Goal: Information Seeking & Learning: Learn about a topic

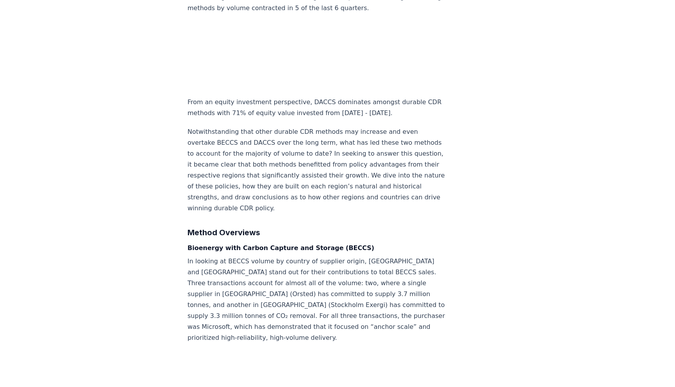
scroll to position [754, 0]
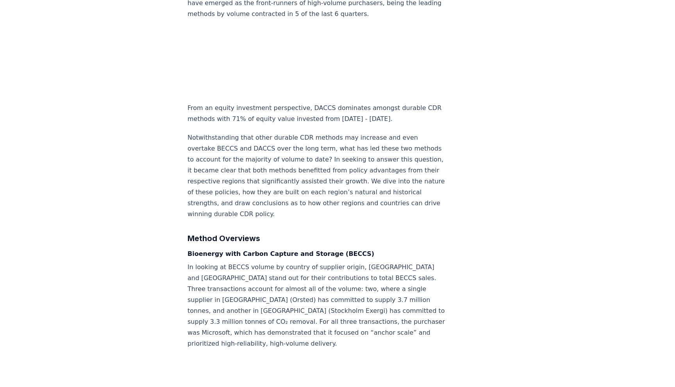
drag, startPoint x: 188, startPoint y: 75, endPoint x: 253, endPoint y: 77, distance: 64.5
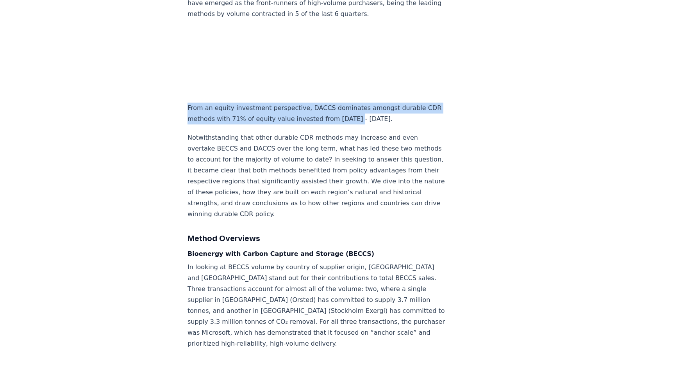
drag, startPoint x: 187, startPoint y: 74, endPoint x: 319, endPoint y: 86, distance: 132.1
click at [319, 103] on p "From an equity investment perspective, DACCS dominates amongst durable CDR meth…" at bounding box center [316, 114] width 259 height 22
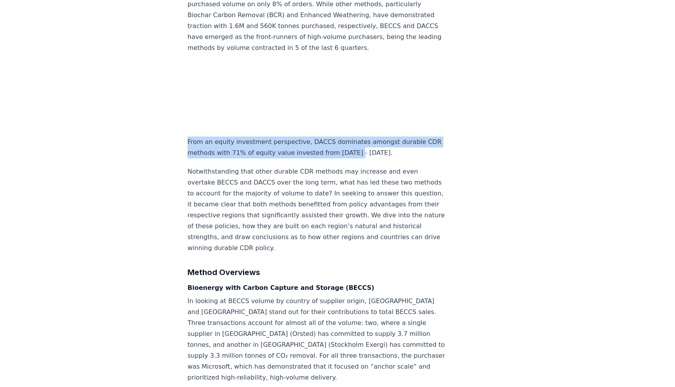
scroll to position [709, 0]
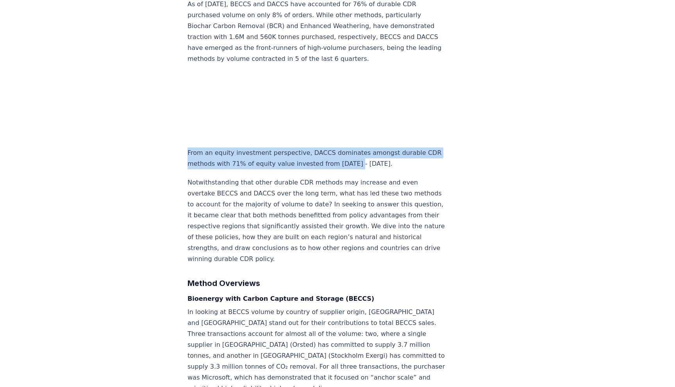
click at [251, 148] on p "From an equity investment perspective, DACCS dominates amongst durable CDR meth…" at bounding box center [316, 159] width 259 height 22
drag, startPoint x: 187, startPoint y: 120, endPoint x: 337, endPoint y: 128, distance: 149.8
click at [337, 148] on p "From an equity investment perspective, DACCS dominates amongst durable CDR meth…" at bounding box center [316, 159] width 259 height 22
copy p "From an equity investment perspective, DACCS dominates amongst durable CDR meth…"
